Goal: Information Seeking & Learning: Learn about a topic

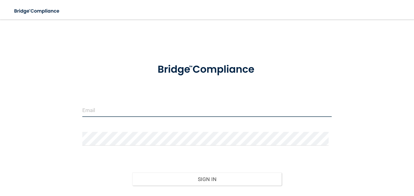
click at [104, 113] on input "email" at bounding box center [207, 110] width 250 height 14
type input "Radtkebk@gmail.com"
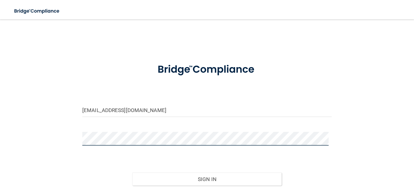
click at [132, 172] on button "Sign In" at bounding box center [207, 178] width 150 height 13
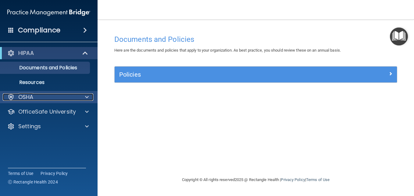
click at [89, 96] on div at bounding box center [85, 96] width 15 height 7
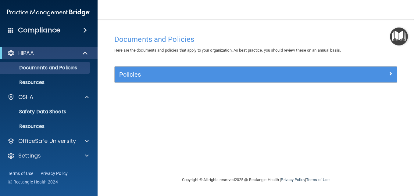
click at [401, 30] on img "Open Resource Center" at bounding box center [399, 36] width 18 height 18
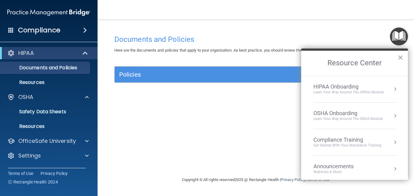
click at [354, 82] on li "HIPAA Onboarding Learn Your Way around the HIPAA module" at bounding box center [355, 89] width 82 height 27
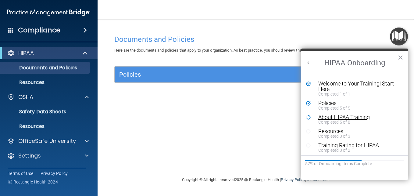
click at [353, 117] on div "About HIPAA Training" at bounding box center [357, 116] width 77 height 5
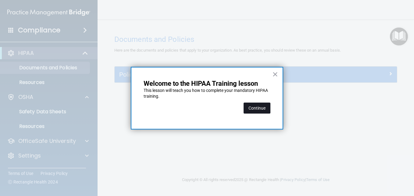
click at [256, 104] on button "Continue" at bounding box center [257, 108] width 27 height 11
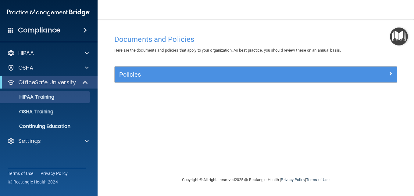
click at [397, 37] on img "Open Resource Center" at bounding box center [399, 36] width 18 height 18
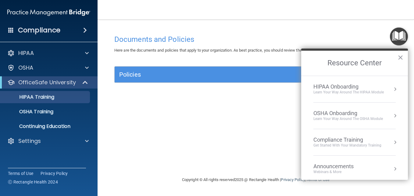
click at [339, 114] on div "OSHA Onboarding" at bounding box center [349, 113] width 70 height 7
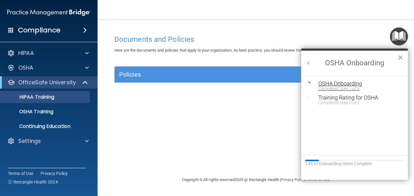
click at [343, 84] on div "OSHA Onboarding" at bounding box center [360, 83] width 82 height 5
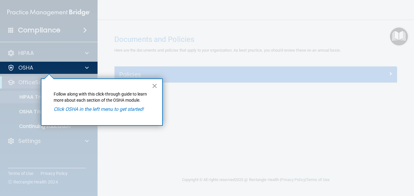
click at [122, 112] on p "Click OSHA in the left menu to get started!" at bounding box center [102, 109] width 96 height 7
click at [191, 122] on div at bounding box center [256, 98] width 317 height 196
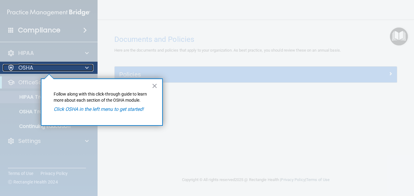
click at [26, 66] on p "OSHA" at bounding box center [25, 67] width 15 height 7
click at [31, 67] on p "OSHA" at bounding box center [25, 67] width 15 height 7
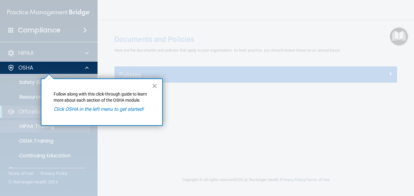
click at [154, 84] on button "×" at bounding box center [155, 86] width 6 height 10
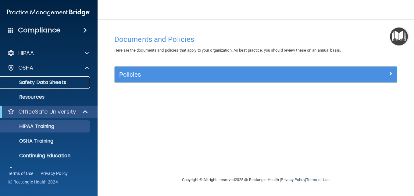
click at [64, 81] on p "Safety Data Sheets" at bounding box center [45, 82] width 83 height 6
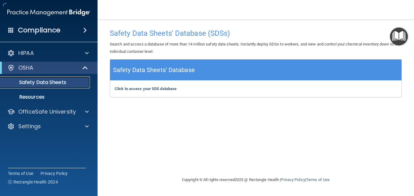
click at [64, 81] on p "Safety Data Sheets" at bounding box center [45, 82] width 83 height 6
click at [30, 98] on p "Resources" at bounding box center [45, 97] width 83 height 6
click at [397, 34] on img "Open Resource Center" at bounding box center [399, 36] width 18 height 18
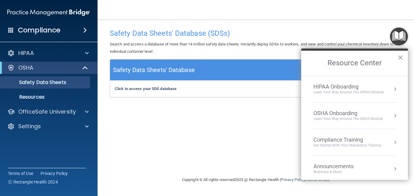
click at [350, 87] on div "HIPAA Onboarding" at bounding box center [349, 86] width 71 height 7
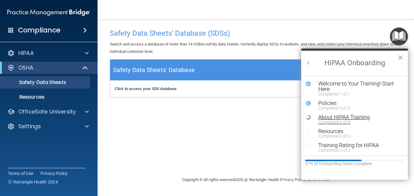
click at [342, 118] on div "About HIPAA Training" at bounding box center [357, 116] width 77 height 5
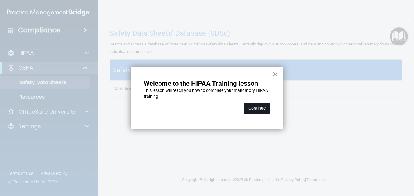
click at [258, 104] on button "Continue" at bounding box center [257, 108] width 27 height 11
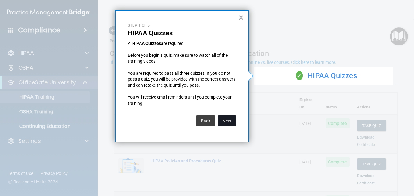
click at [229, 118] on button "Next" at bounding box center [227, 120] width 19 height 11
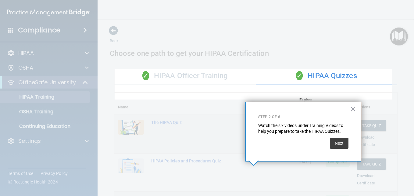
scroll to position [127, 0]
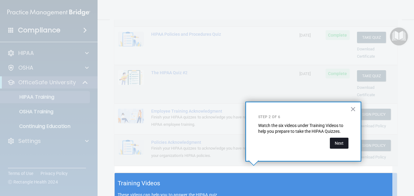
click at [339, 141] on button "Next" at bounding box center [339, 143] width 19 height 11
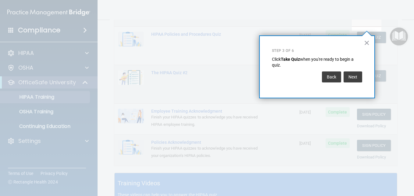
scroll to position [93, 0]
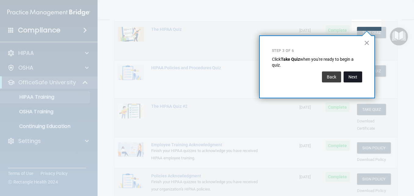
click at [355, 76] on button "Next" at bounding box center [353, 76] width 19 height 11
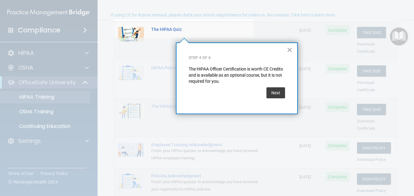
scroll to position [47, 0]
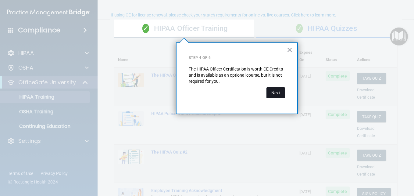
click at [275, 89] on button "Next" at bounding box center [276, 92] width 19 height 11
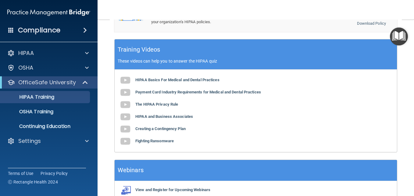
scroll to position [259, 0]
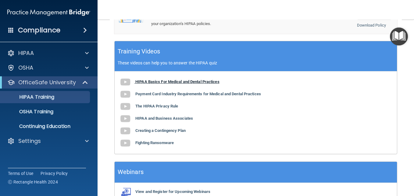
click at [161, 79] on b "HIPAA Basics For Medical and Dental Practices" at bounding box center [178, 81] width 84 height 5
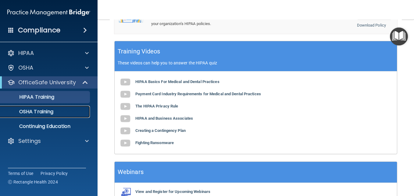
click at [36, 110] on p "OSHA Training" at bounding box center [28, 112] width 49 height 6
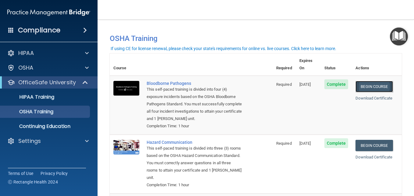
click at [365, 81] on link "Begin Course" at bounding box center [374, 86] width 37 height 11
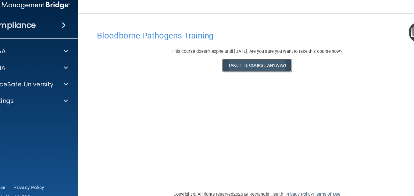
click at [250, 62] on button "Take the course anyway!" at bounding box center [255, 65] width 61 height 11
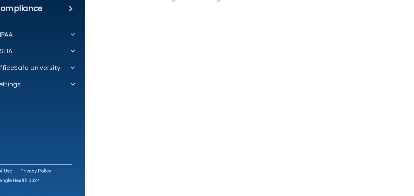
scroll to position [23, 0]
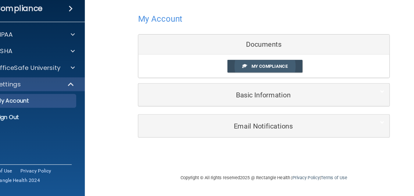
click at [266, 78] on link "My Compliance" at bounding box center [257, 80] width 67 height 11
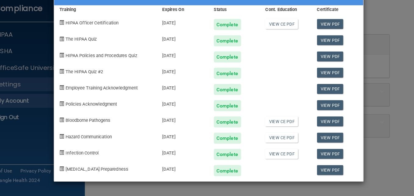
click at [224, 44] on div "Complete" at bounding box center [224, 44] width 24 height 10
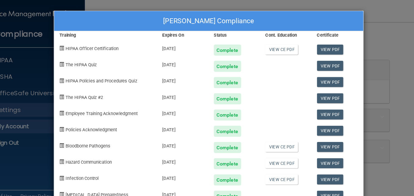
click at [366, 42] on div "[PERSON_NAME] Compliance Training Expires On Status Cont. Education Certificate…" at bounding box center [207, 98] width 414 height 196
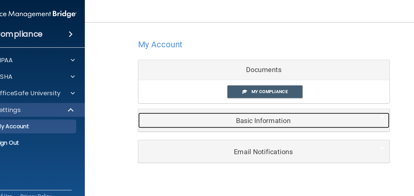
click at [254, 104] on h5 "Basic Information" at bounding box center [247, 106] width 194 height 7
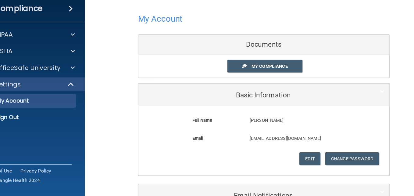
click at [123, 110] on div "My Account Documents My Compliance My Compliance My BAA Basic Information Full …" at bounding box center [256, 119] width 292 height 187
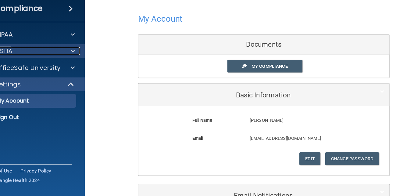
click at [90, 67] on div at bounding box center [85, 67] width 15 height 7
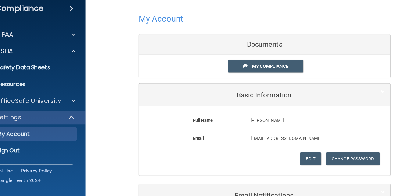
click at [56, 27] on h4 "Compliance" at bounding box center [39, 30] width 42 height 9
click at [87, 28] on span at bounding box center [85, 30] width 4 height 7
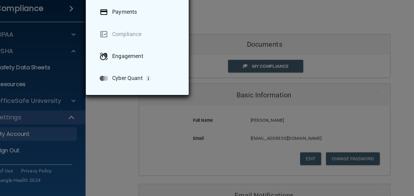
click at [112, 130] on div "Take me to: Payments Compliance Engagement Cyber Quant" at bounding box center [207, 98] width 414 height 196
click at [88, 65] on div "Take me to: Payments Compliance Engagement Cyber Quant" at bounding box center [207, 98] width 414 height 196
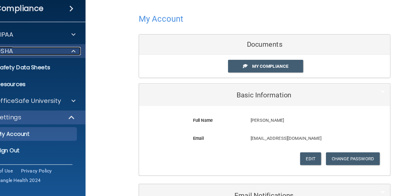
click at [83, 67] on div at bounding box center [85, 67] width 15 height 7
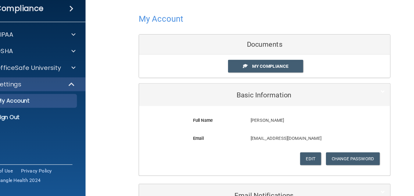
click at [115, 85] on div "My Account Documents My Compliance My Compliance My BAA Basic Information Full …" at bounding box center [256, 119] width 292 height 187
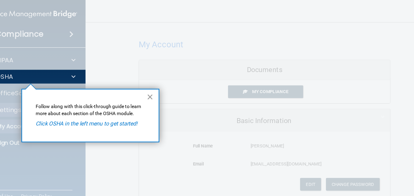
click at [154, 89] on div "× Follow along with this click-through guide to learn more about each section o…" at bounding box center [102, 101] width 122 height 47
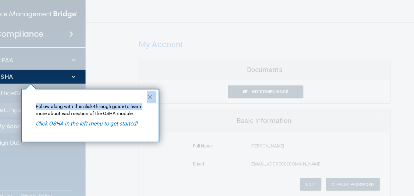
click at [154, 89] on button "×" at bounding box center [155, 86] width 6 height 10
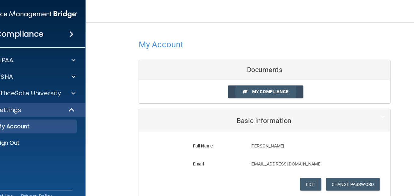
click at [247, 82] on span "My Compliance" at bounding box center [261, 81] width 32 height 5
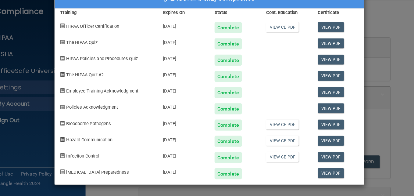
click at [226, 159] on div "Complete" at bounding box center [224, 159] width 24 height 10
click at [230, 114] on div "Complete" at bounding box center [224, 116] width 24 height 10
click at [222, 143] on div "Complete" at bounding box center [224, 145] width 24 height 10
click at [318, 145] on link "View PDF" at bounding box center [315, 144] width 24 height 9
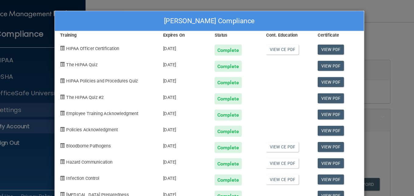
click at [358, 30] on div "Brooke K Radtke's Compliance Training Expires On Status Cont. Education Certifi…" at bounding box center [207, 98] width 414 height 196
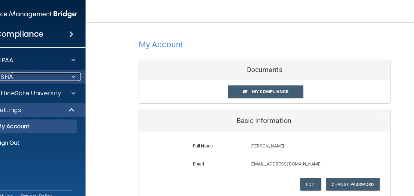
click at [84, 67] on div at bounding box center [85, 67] width 15 height 7
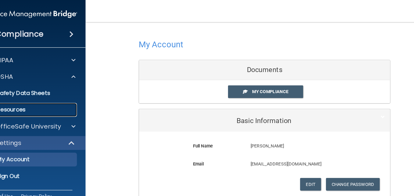
drag, startPoint x: 71, startPoint y: 97, endPoint x: 31, endPoint y: 96, distance: 39.7
click at [31, 96] on p "Resources" at bounding box center [45, 97] width 83 height 6
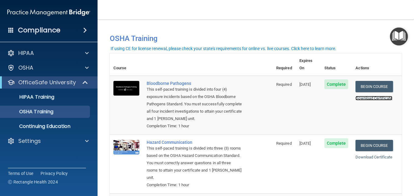
click at [371, 96] on link "Download Certificate" at bounding box center [374, 98] width 37 height 5
click at [373, 81] on link "Begin Course" at bounding box center [374, 86] width 37 height 11
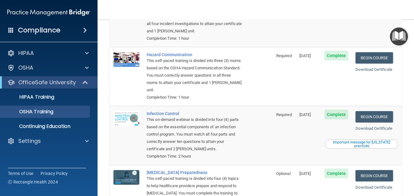
scroll to position [88, 0]
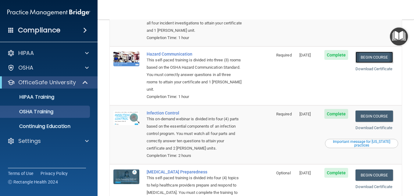
click at [362, 54] on link "Begin Course" at bounding box center [374, 57] width 37 height 11
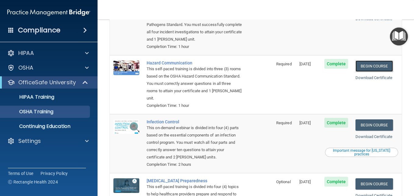
scroll to position [77, 0]
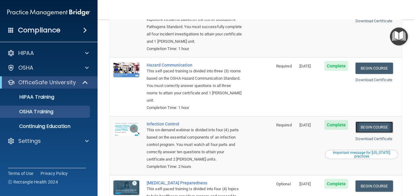
click at [370, 129] on link "Begin Course" at bounding box center [374, 126] width 37 height 11
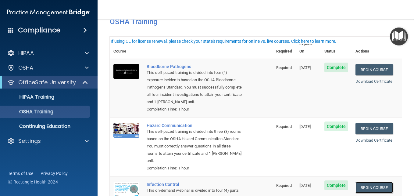
scroll to position [0, 0]
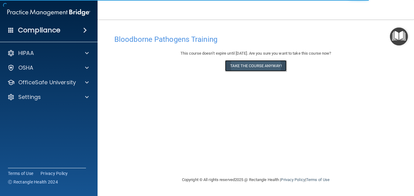
click at [256, 69] on button "Take the course anyway!" at bounding box center [255, 65] width 61 height 11
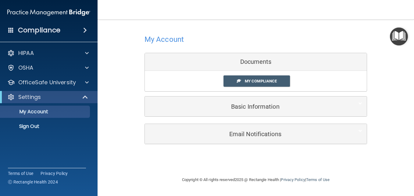
click at [399, 35] on img "Open Resource Center" at bounding box center [399, 36] width 18 height 18
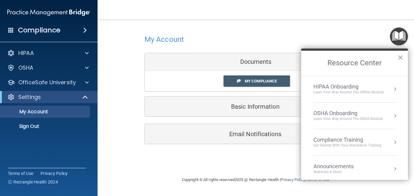
click at [346, 115] on div "OSHA Onboarding" at bounding box center [349, 113] width 70 height 7
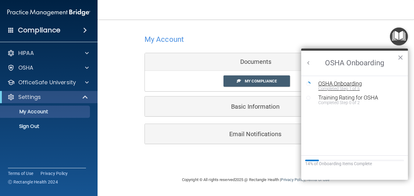
click at [341, 85] on div "OSHA Onboarding" at bounding box center [360, 83] width 82 height 5
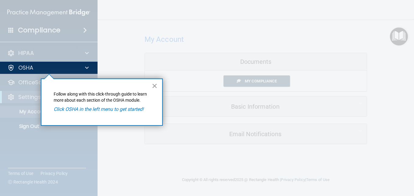
click at [153, 85] on button "×" at bounding box center [155, 86] width 6 height 10
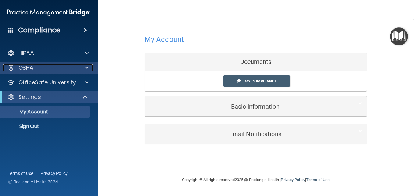
click at [88, 70] on span at bounding box center [87, 67] width 4 height 7
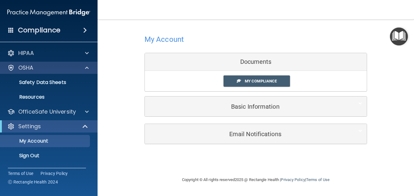
click at [35, 62] on div "OSHA" at bounding box center [49, 68] width 98 height 12
click at [28, 66] on p "OSHA" at bounding box center [25, 67] width 15 height 7
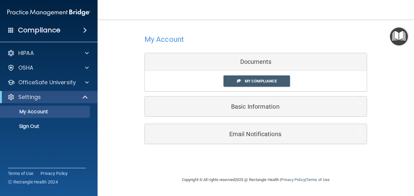
click at [398, 38] on img "Open Resource Center" at bounding box center [399, 36] width 18 height 18
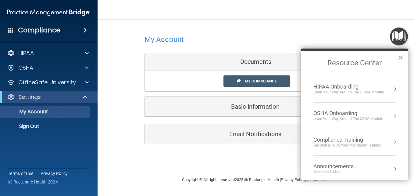
click at [329, 141] on div "Compliance Training" at bounding box center [348, 139] width 68 height 7
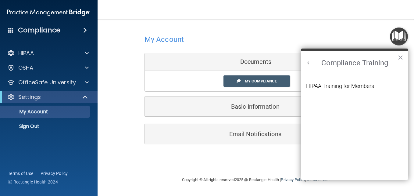
click at [347, 81] on ol "HIPAA Training for Members" at bounding box center [354, 128] width 97 height 104
click at [344, 87] on div "HIPAA Training for Members" at bounding box center [340, 85] width 68 height 5
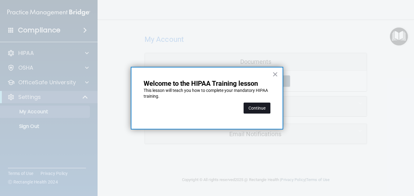
click at [262, 110] on button "Continue" at bounding box center [257, 108] width 27 height 11
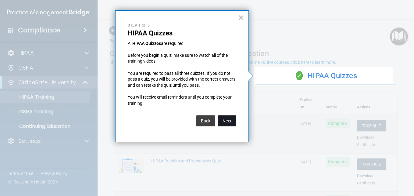
click at [228, 121] on button "Next" at bounding box center [227, 120] width 19 height 11
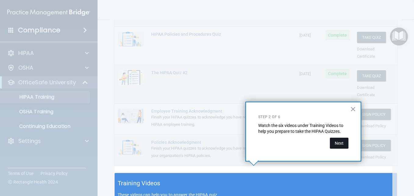
click at [338, 144] on button "Next" at bounding box center [339, 143] width 19 height 11
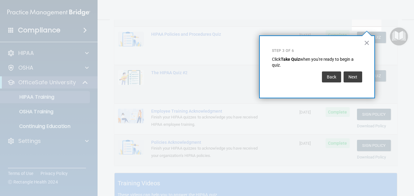
scroll to position [93, 0]
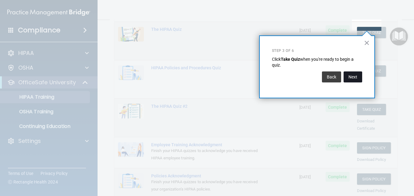
click at [355, 80] on button "Next" at bounding box center [353, 76] width 19 height 11
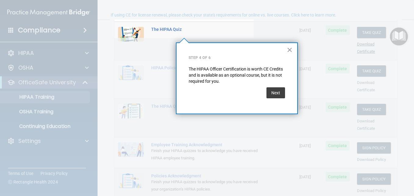
scroll to position [47, 0]
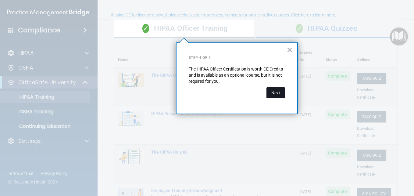
click at [282, 91] on button "Next" at bounding box center [276, 92] width 19 height 11
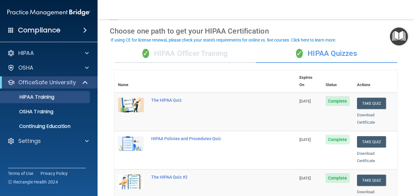
scroll to position [74, 0]
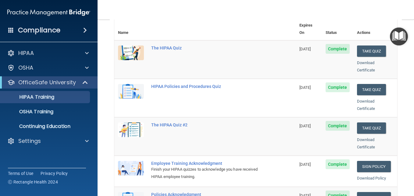
click at [402, 36] on img "Open Resource Center" at bounding box center [399, 36] width 18 height 18
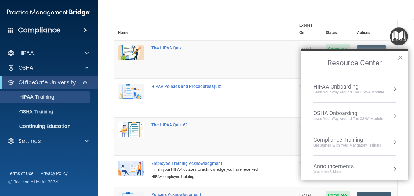
click at [342, 110] on div "OSHA Onboarding" at bounding box center [349, 113] width 70 height 7
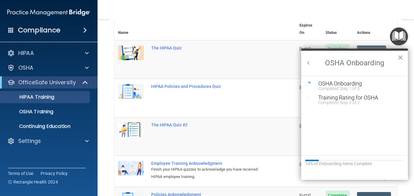
scroll to position [0, 0]
click at [350, 87] on div "Completed Step 1 of 5" at bounding box center [360, 88] width 82 height 4
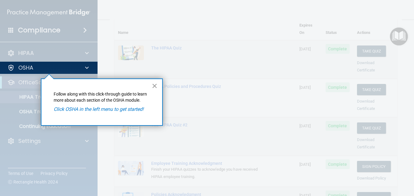
click at [157, 86] on button "×" at bounding box center [155, 86] width 6 height 10
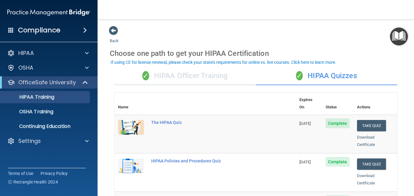
click at [208, 76] on div "✓ HIPAA Officer Training" at bounding box center [185, 76] width 142 height 18
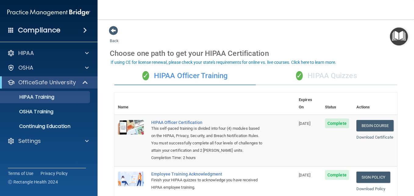
click at [333, 75] on div "✓ HIPAA Quizzes" at bounding box center [327, 76] width 142 height 18
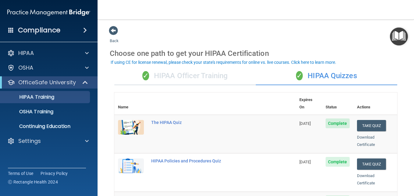
click at [401, 36] on img "Open Resource Center" at bounding box center [399, 36] width 18 height 18
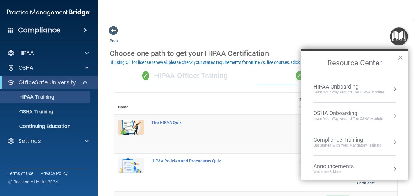
click at [344, 111] on div "OSHA Onboarding" at bounding box center [349, 113] width 70 height 7
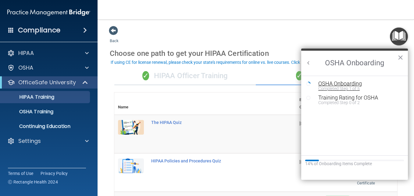
click at [359, 83] on div "OSHA Onboarding" at bounding box center [360, 83] width 82 height 5
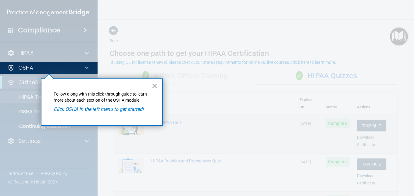
click at [118, 110] on em "Click OSHA in the left menu to get started!" at bounding box center [99, 109] width 90 height 6
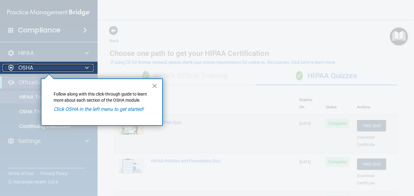
click at [81, 65] on div at bounding box center [85, 67] width 15 height 7
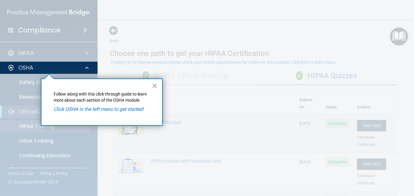
click at [153, 84] on button "×" at bounding box center [155, 86] width 6 height 10
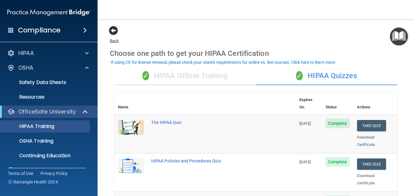
click at [110, 28] on span at bounding box center [113, 30] width 9 height 9
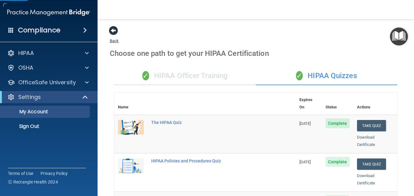
click at [110, 28] on span at bounding box center [113, 30] width 9 height 9
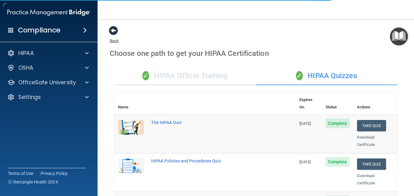
click at [110, 28] on span at bounding box center [113, 30] width 9 height 9
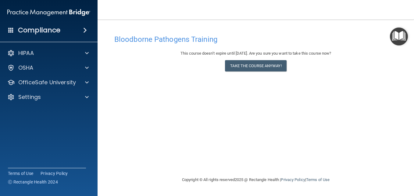
click at [405, 35] on img "Open Resource Center" at bounding box center [399, 36] width 18 height 18
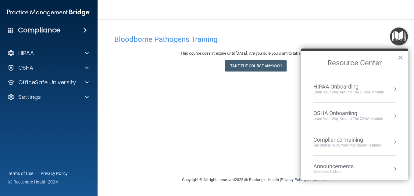
click at [393, 115] on button "Resource Center" at bounding box center [396, 116] width 6 height 6
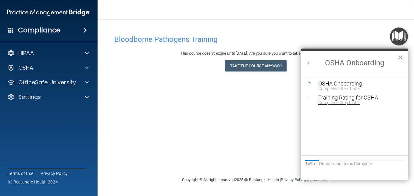
click at [343, 96] on div "Training Rating for OSHA" at bounding box center [360, 97] width 82 height 5
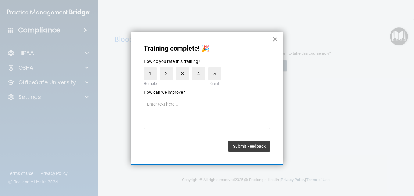
click at [278, 39] on button "×" at bounding box center [276, 39] width 6 height 10
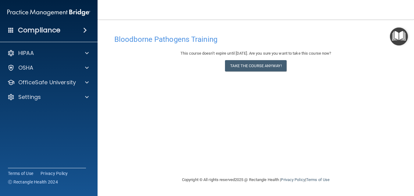
click at [404, 33] on img "Open Resource Center" at bounding box center [399, 36] width 18 height 18
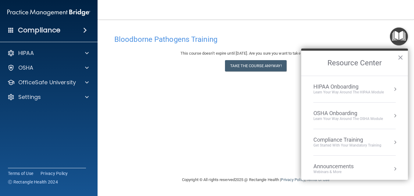
click at [323, 114] on div "OSHA Onboarding" at bounding box center [349, 113] width 70 height 7
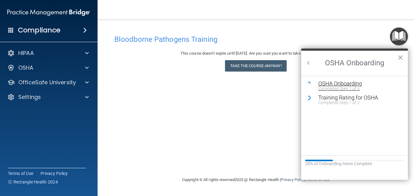
click at [331, 84] on div "OSHA Onboarding" at bounding box center [360, 83] width 82 height 5
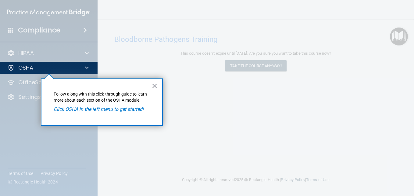
click at [249, 61] on div at bounding box center [256, 98] width 317 height 196
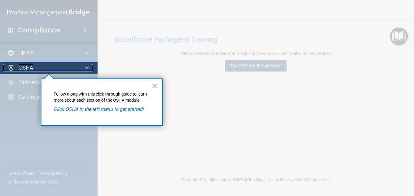
click at [59, 70] on div "OSHA" at bounding box center [41, 67] width 76 height 7
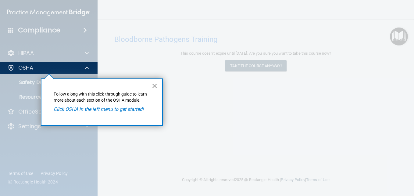
click at [153, 84] on button "×" at bounding box center [155, 86] width 6 height 10
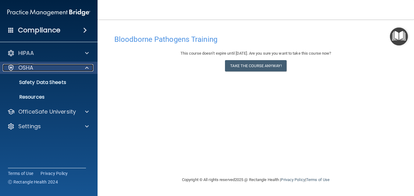
click at [88, 67] on span at bounding box center [87, 67] width 4 height 7
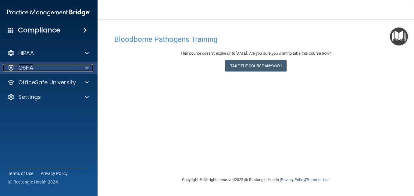
click at [88, 67] on span at bounding box center [87, 67] width 4 height 7
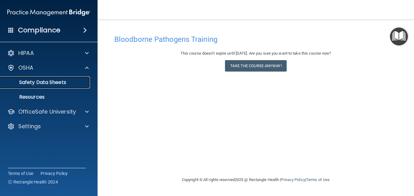
click at [39, 80] on p "Safety Data Sheets" at bounding box center [45, 82] width 83 height 6
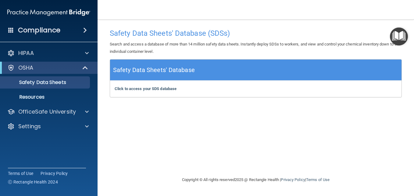
click at [404, 32] on img "Open Resource Center" at bounding box center [399, 36] width 18 height 18
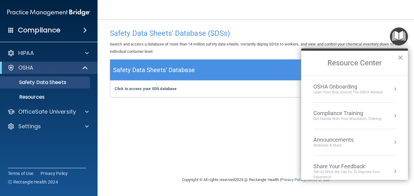
scroll to position [34, 0]
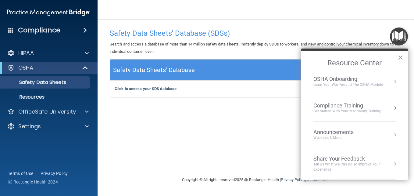
drag, startPoint x: 400, startPoint y: 146, endPoint x: 394, endPoint y: 99, distance: 48.1
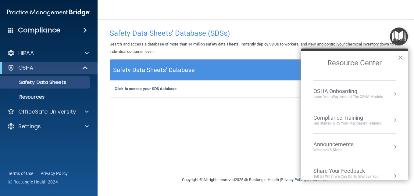
click at [353, 89] on div "OSHA Onboarding" at bounding box center [349, 91] width 70 height 7
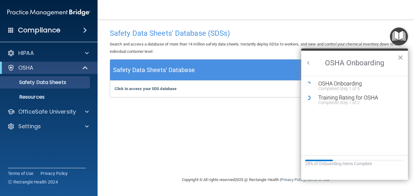
scroll to position [0, 0]
click at [348, 82] on div "OSHA Onboarding" at bounding box center [360, 83] width 82 height 5
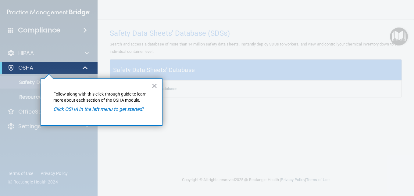
click at [109, 110] on em "Click OSHA in the left menu to get started!" at bounding box center [98, 109] width 90 height 6
click at [157, 82] on button "×" at bounding box center [155, 86] width 6 height 10
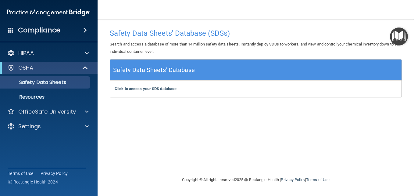
click at [157, 82] on div "Click to access your SDS database Click to access your SDS database" at bounding box center [256, 89] width 292 height 16
click at [86, 68] on span at bounding box center [85, 67] width 5 height 7
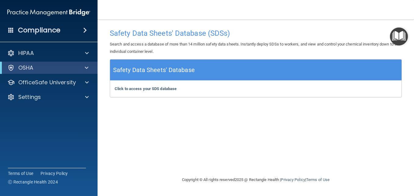
click at [406, 32] on img "Open Resource Center" at bounding box center [399, 36] width 18 height 18
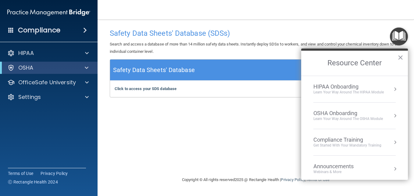
click at [336, 117] on div "Learn your way around the OSHA module" at bounding box center [349, 118] width 70 height 5
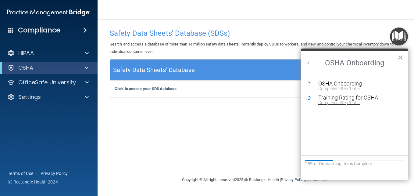
click at [346, 98] on div "Training Rating for OSHA" at bounding box center [360, 97] width 82 height 5
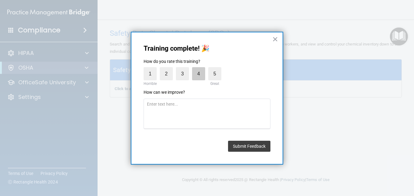
click at [198, 72] on label "4" at bounding box center [198, 73] width 13 height 13
click at [185, 69] on input "4" at bounding box center [185, 69] width 0 height 0
click at [249, 150] on button "Submit Feedback" at bounding box center [249, 146] width 42 height 11
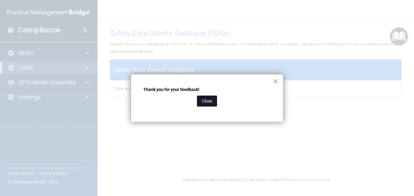
click at [204, 102] on button "Close" at bounding box center [207, 101] width 20 height 11
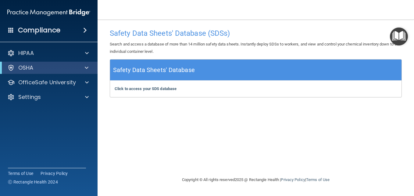
click at [400, 37] on img "Open Resource Center" at bounding box center [399, 36] width 18 height 18
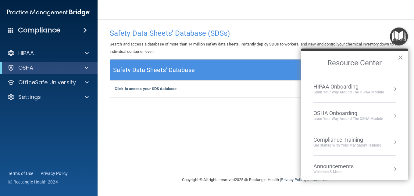
click at [341, 114] on div "OSHA Onboarding" at bounding box center [349, 113] width 70 height 7
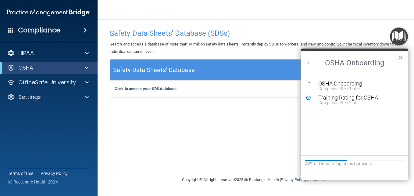
click at [309, 82] on icon "Resource Center" at bounding box center [308, 83] width 5 height 5
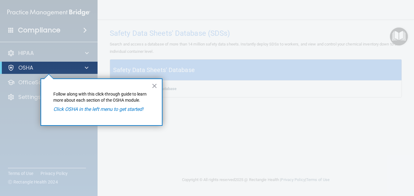
click at [398, 38] on div at bounding box center [256, 98] width 317 height 196
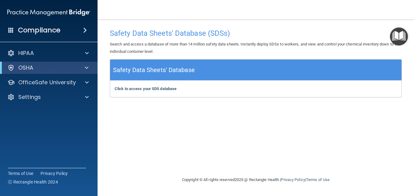
click at [397, 38] on img "Open Resource Center" at bounding box center [399, 36] width 18 height 18
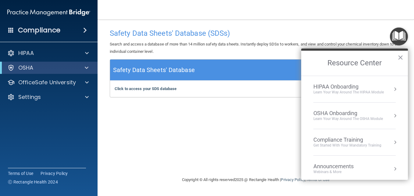
click at [341, 117] on div "Learn your way around the OSHA module" at bounding box center [349, 118] width 70 height 5
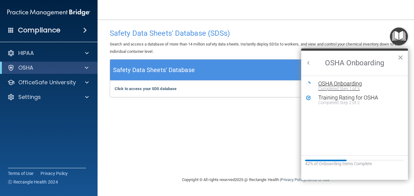
click at [335, 89] on div "Completed Step 1 of 5" at bounding box center [360, 88] width 82 height 4
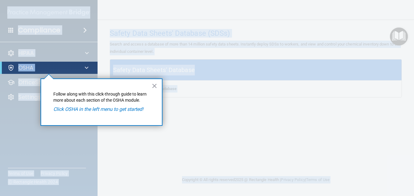
click at [335, 89] on div at bounding box center [256, 98] width 317 height 196
drag, startPoint x: 335, startPoint y: 89, endPoint x: 348, endPoint y: 58, distance: 32.6
click at [333, 63] on div at bounding box center [256, 98] width 317 height 196
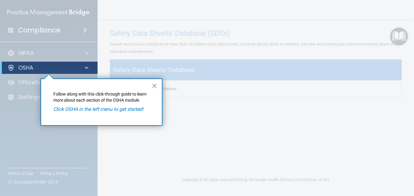
click at [349, 57] on div at bounding box center [256, 98] width 317 height 196
click at [388, 37] on div at bounding box center [256, 98] width 317 height 196
click at [110, 109] on em "Click OSHA in the left menu to get started!" at bounding box center [98, 109] width 90 height 6
drag, startPoint x: 110, startPoint y: 109, endPoint x: 81, endPoint y: 108, distance: 29.0
click at [81, 108] on em "Click OSHA in the left menu to get started!" at bounding box center [98, 109] width 90 height 6
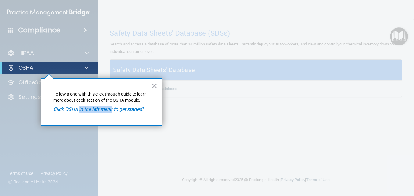
click at [81, 108] on em "Click OSHA in the left menu to get started!" at bounding box center [98, 109] width 90 height 6
click at [155, 84] on button "×" at bounding box center [155, 86] width 6 height 10
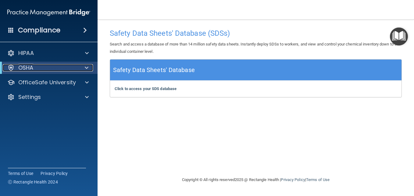
click at [11, 64] on div at bounding box center [10, 67] width 7 height 7
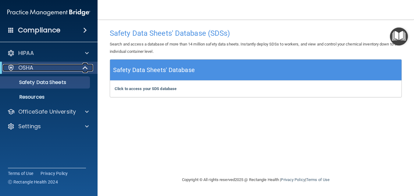
click at [86, 65] on span at bounding box center [85, 67] width 5 height 7
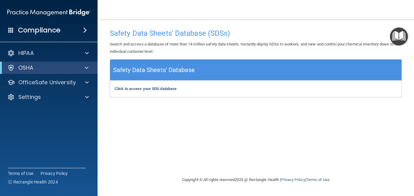
click at [401, 35] on img "Open Resource Center" at bounding box center [399, 36] width 18 height 18
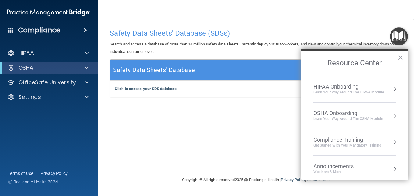
click at [328, 141] on div "Compliance Training" at bounding box center [348, 139] width 68 height 7
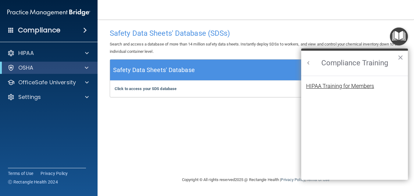
click at [349, 86] on div "HIPAA Training for Members" at bounding box center [340, 85] width 68 height 5
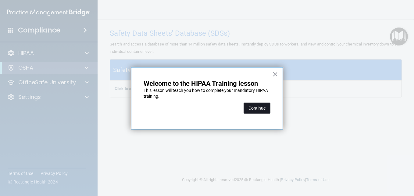
click at [260, 103] on button "Continue" at bounding box center [257, 108] width 27 height 11
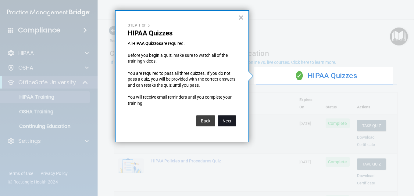
click at [222, 115] on button "Next" at bounding box center [227, 120] width 19 height 11
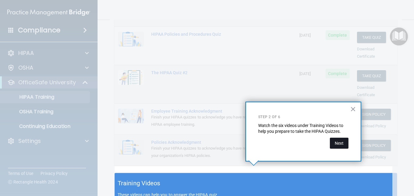
click at [343, 147] on button "Next" at bounding box center [339, 143] width 19 height 11
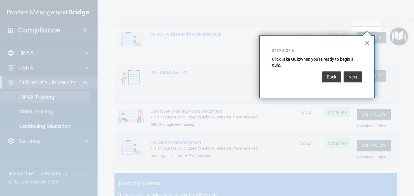
scroll to position [93, 0]
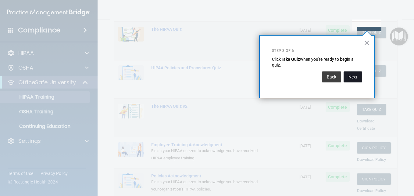
click at [356, 77] on button "Next" at bounding box center [353, 76] width 19 height 11
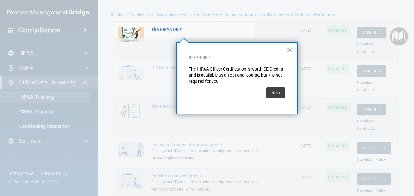
scroll to position [47, 0]
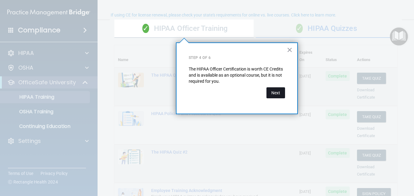
click at [273, 94] on button "Next" at bounding box center [276, 92] width 19 height 11
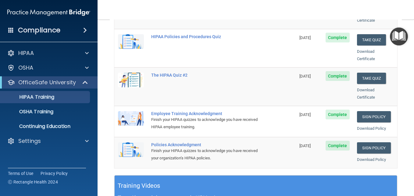
scroll to position [125, 0]
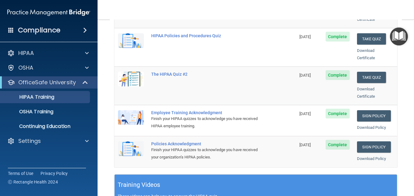
click at [398, 36] on img "Open Resource Center" at bounding box center [399, 36] width 18 height 18
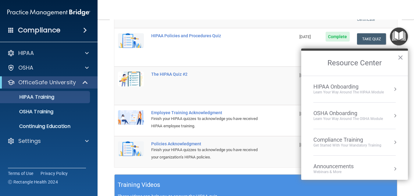
click at [328, 114] on div "OSHA Onboarding" at bounding box center [349, 113] width 70 height 7
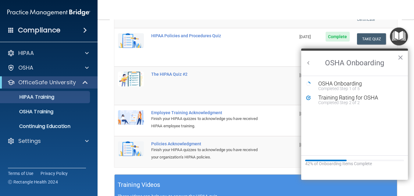
scroll to position [0, 0]
click at [309, 161] on div "42% of Onboarding Items Complete" at bounding box center [355, 163] width 99 height 5
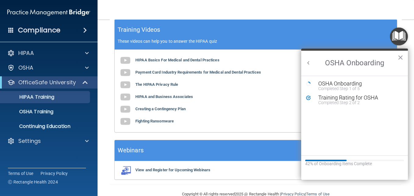
scroll to position [286, 0]
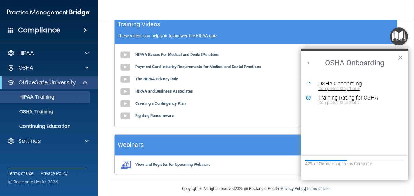
click at [328, 81] on div "OSHA Onboarding" at bounding box center [360, 83] width 82 height 5
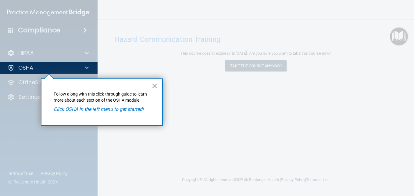
click at [361, 54] on div at bounding box center [256, 98] width 317 height 196
click at [259, 64] on div at bounding box center [256, 98] width 317 height 196
click at [156, 85] on button "×" at bounding box center [155, 86] width 6 height 10
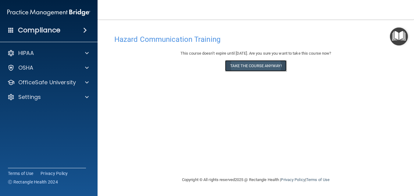
click at [270, 64] on button "Take the course anyway!" at bounding box center [255, 65] width 61 height 11
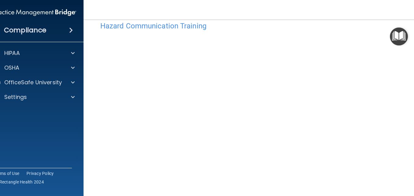
scroll to position [34, 0]
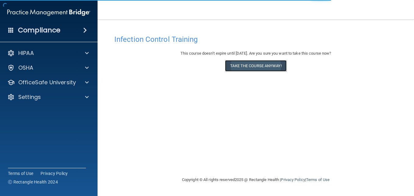
click at [263, 60] on button "Take the course anyway!" at bounding box center [255, 65] width 61 height 11
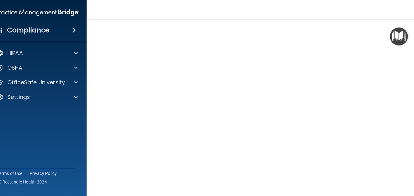
scroll to position [35, 0]
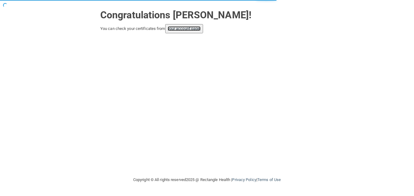
click at [196, 29] on link "your account page!" at bounding box center [184, 28] width 33 height 5
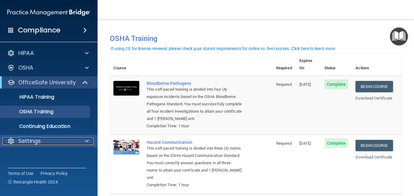
click at [72, 139] on div "Settings" at bounding box center [41, 140] width 76 height 7
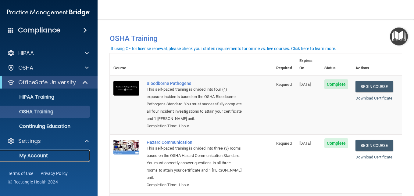
click at [44, 153] on p "My Account" at bounding box center [45, 156] width 83 height 6
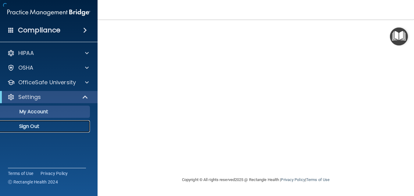
click at [36, 125] on p "Sign Out" at bounding box center [45, 126] width 83 height 6
